Goal: Task Accomplishment & Management: Understand process/instructions

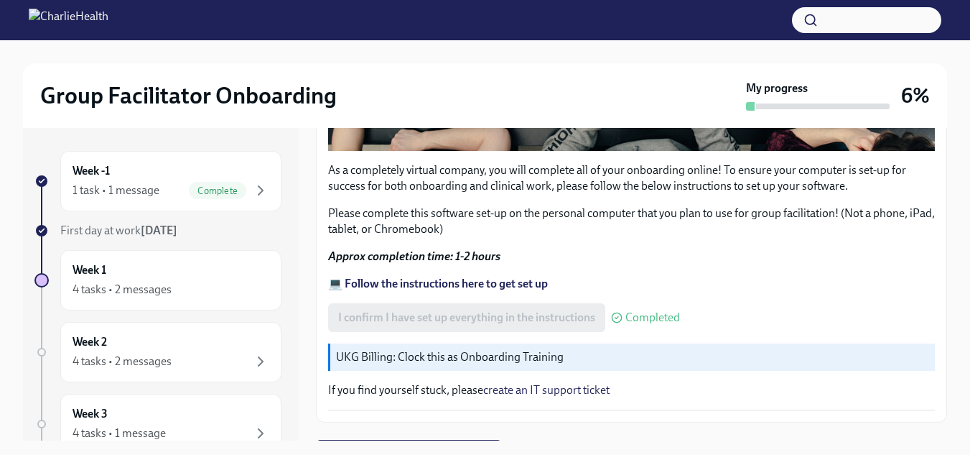
scroll to position [552, 0]
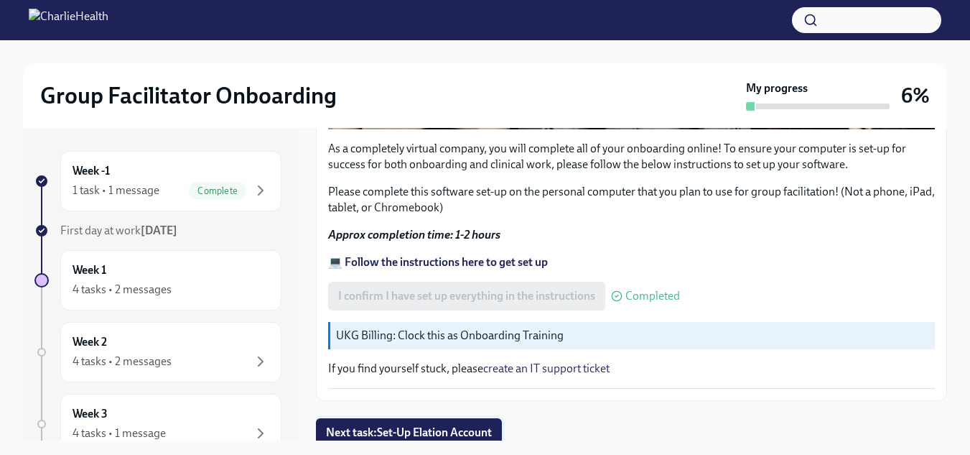
click at [453, 426] on span "Next task : Set-Up Elation Account" at bounding box center [409, 432] width 166 height 14
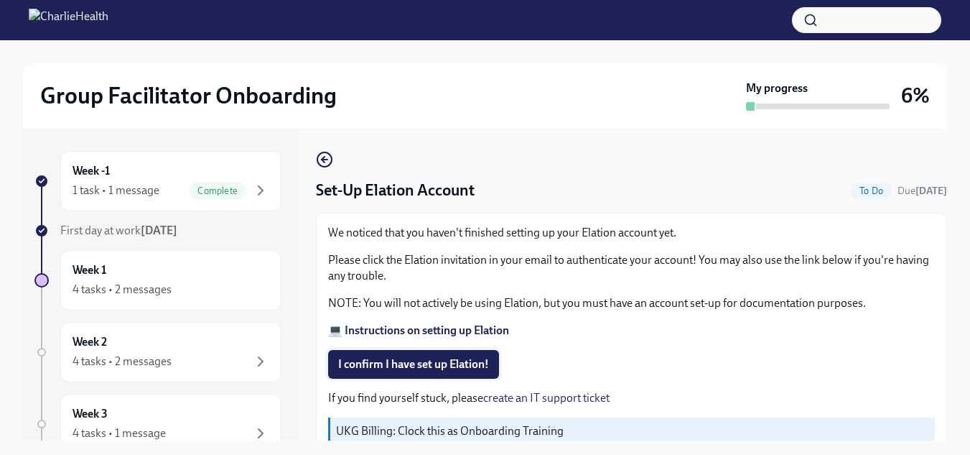
click at [454, 364] on span "I confirm I have set up Elation!" at bounding box center [413, 364] width 151 height 14
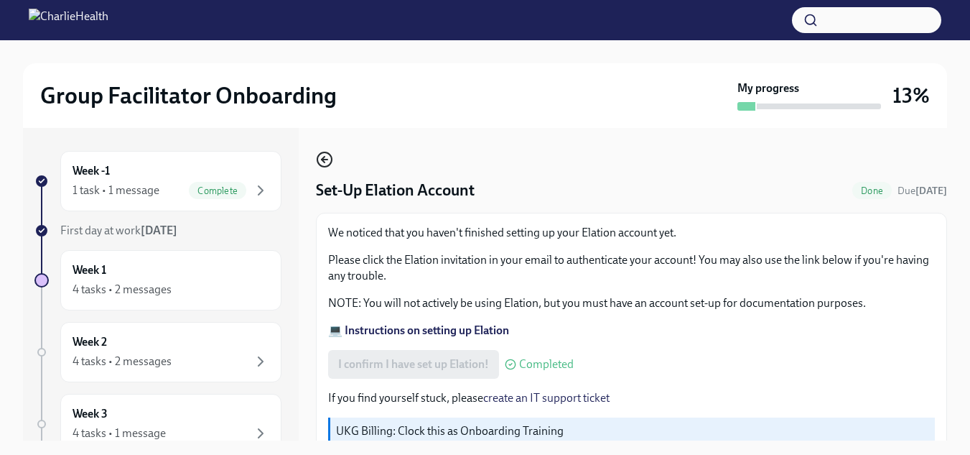
click at [321, 164] on icon "button" at bounding box center [324, 159] width 17 height 17
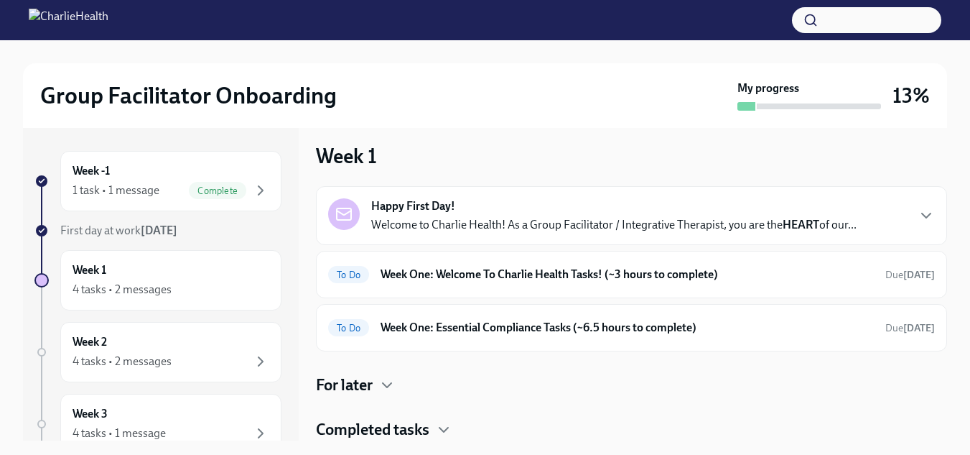
click at [477, 210] on div "Happy First Day! Welcome to Charlie Health! As a Group Facilitator / Integrativ…" at bounding box center [613, 215] width 485 height 34
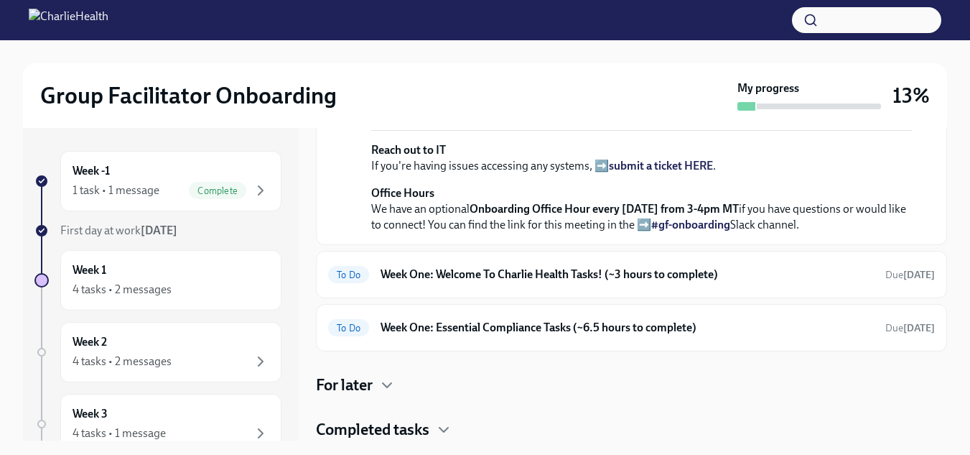
scroll to position [652, 0]
click at [539, 273] on h6 "Week One: Welcome To Charlie Health Tasks! (~3 hours to complete)" at bounding box center [627, 274] width 493 height 16
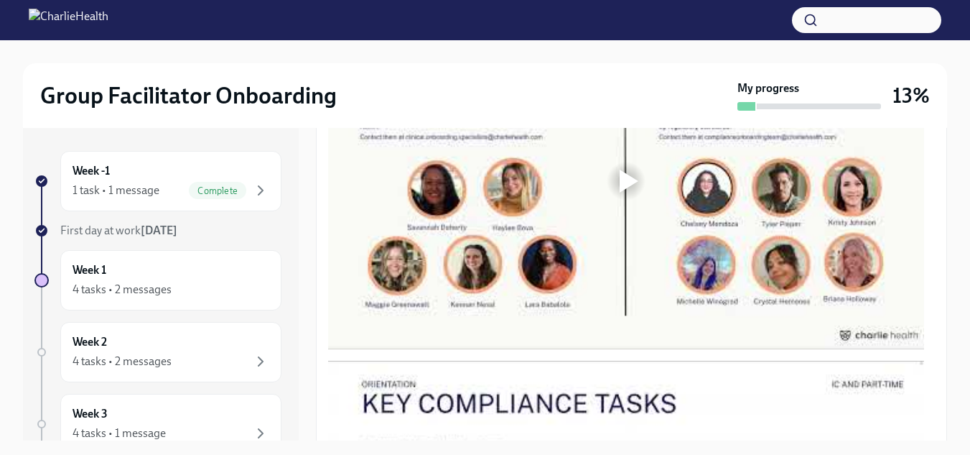
scroll to position [875, 0]
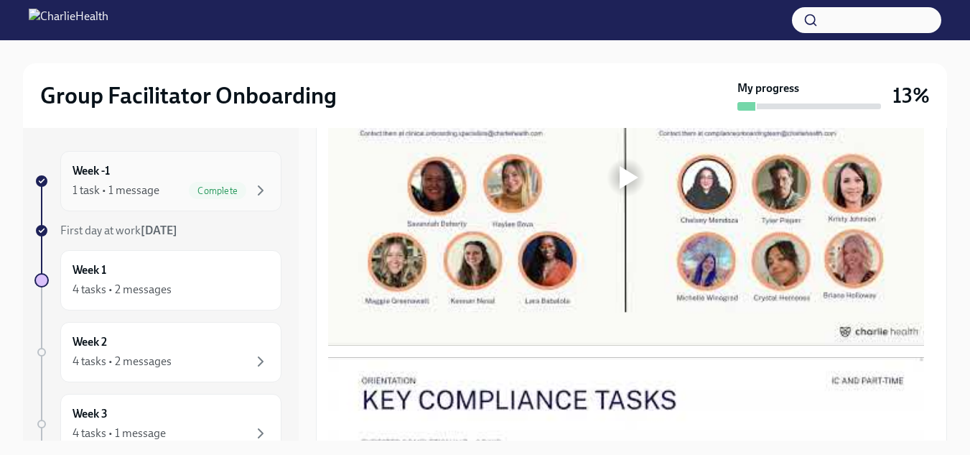
click at [142, 170] on div "Week -1 1 task • 1 message Complete" at bounding box center [171, 181] width 197 height 36
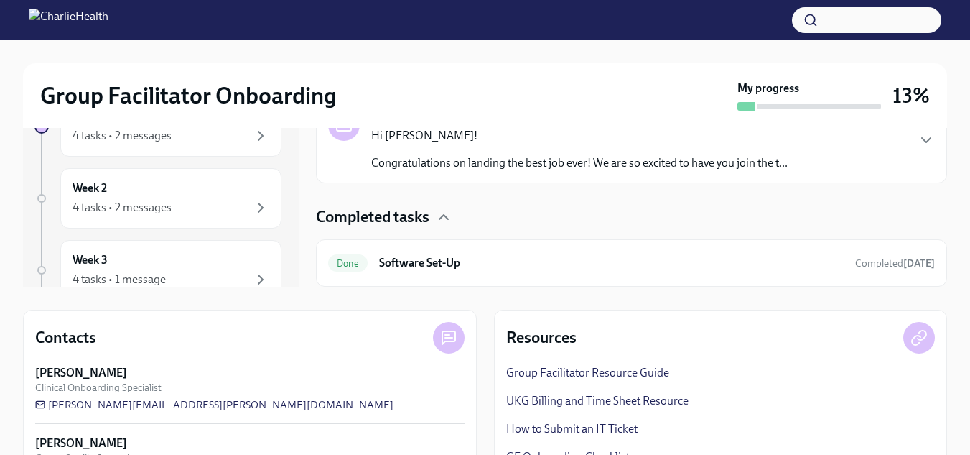
scroll to position [210, 0]
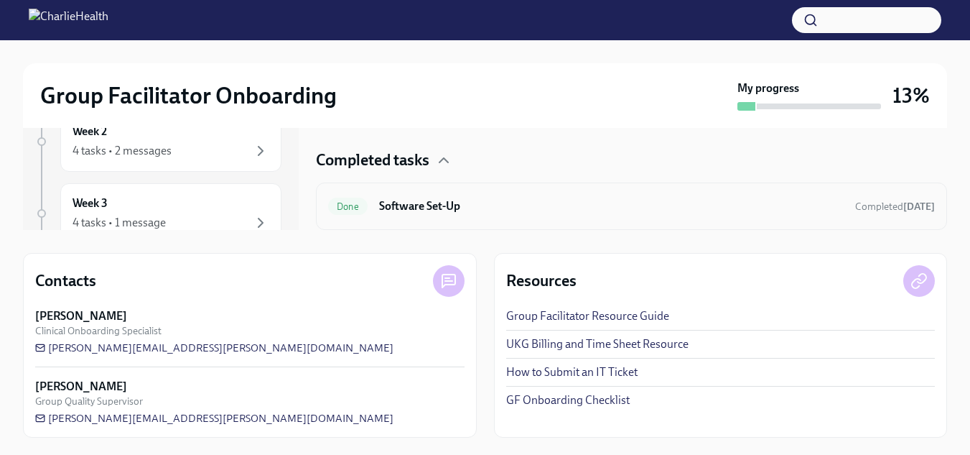
click at [620, 215] on div "Done Software Set-Up Completed [DATE]" at bounding box center [631, 206] width 607 height 23
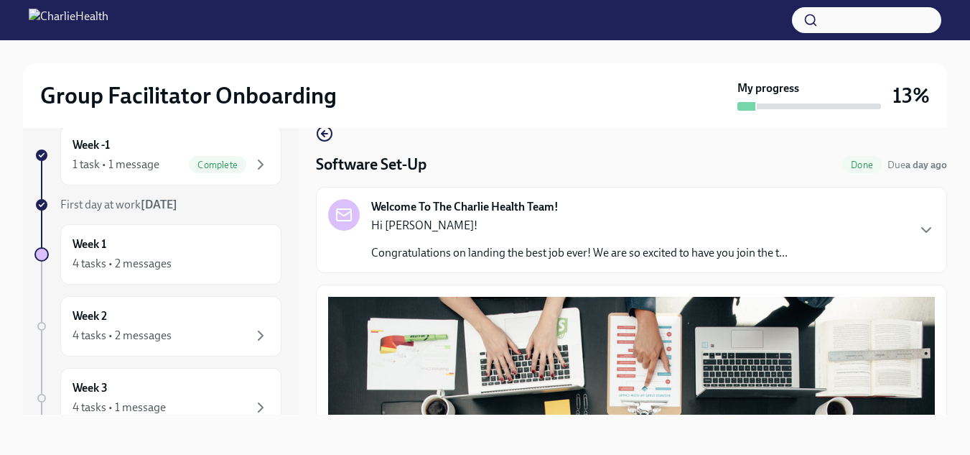
click at [908, 240] on div "Welcome To The Charlie Health Team! Hi [PERSON_NAME]! Congratulations on landin…" at bounding box center [631, 230] width 607 height 62
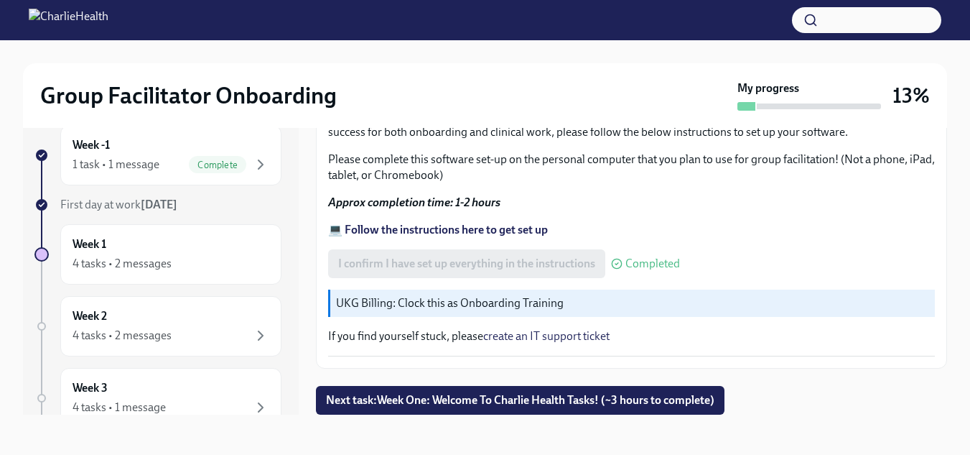
scroll to position [1252, 0]
click at [631, 396] on span "Next task : Week One: Welcome To Charlie Health Tasks! (~3 hours to complete)" at bounding box center [520, 400] width 389 height 14
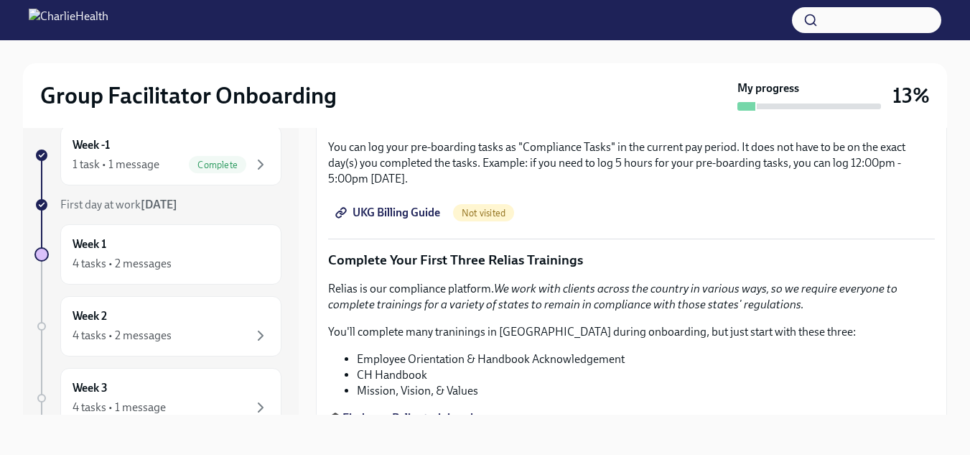
scroll to position [2116, 0]
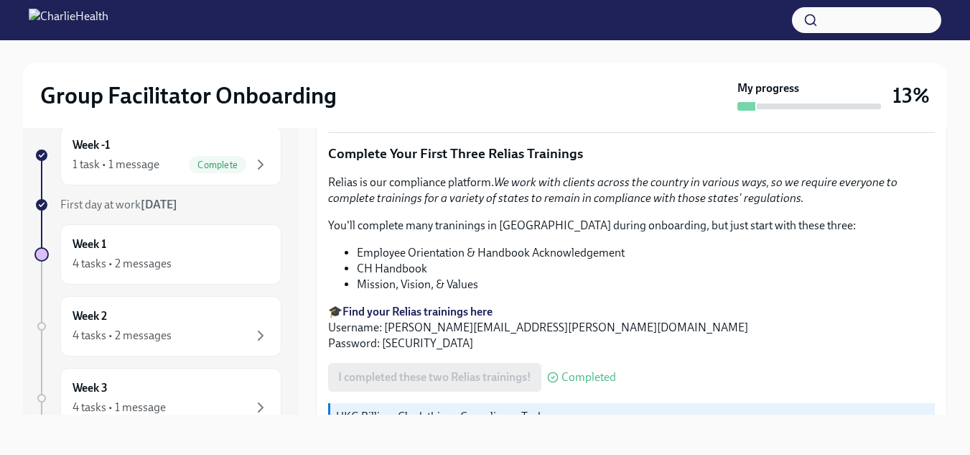
click at [424, 113] on span "UKG Billing Guide" at bounding box center [389, 106] width 102 height 14
